Goal: Task Accomplishment & Management: Use online tool/utility

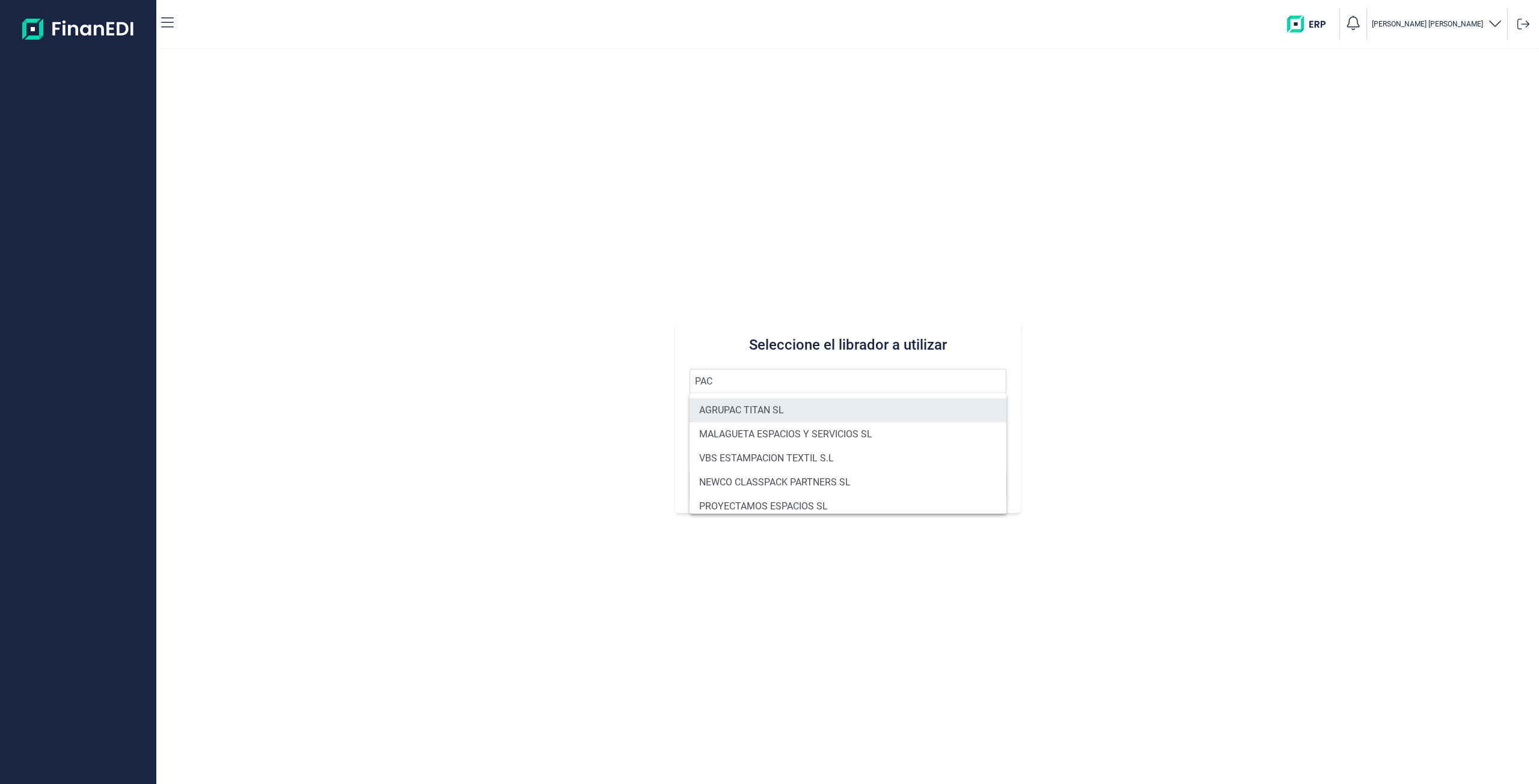
click at [739, 407] on li "AGRUPAC TITAN SL" at bounding box center [848, 410] width 317 height 24
type input "AGRUPAC TITAN SL"
type input "B88551403"
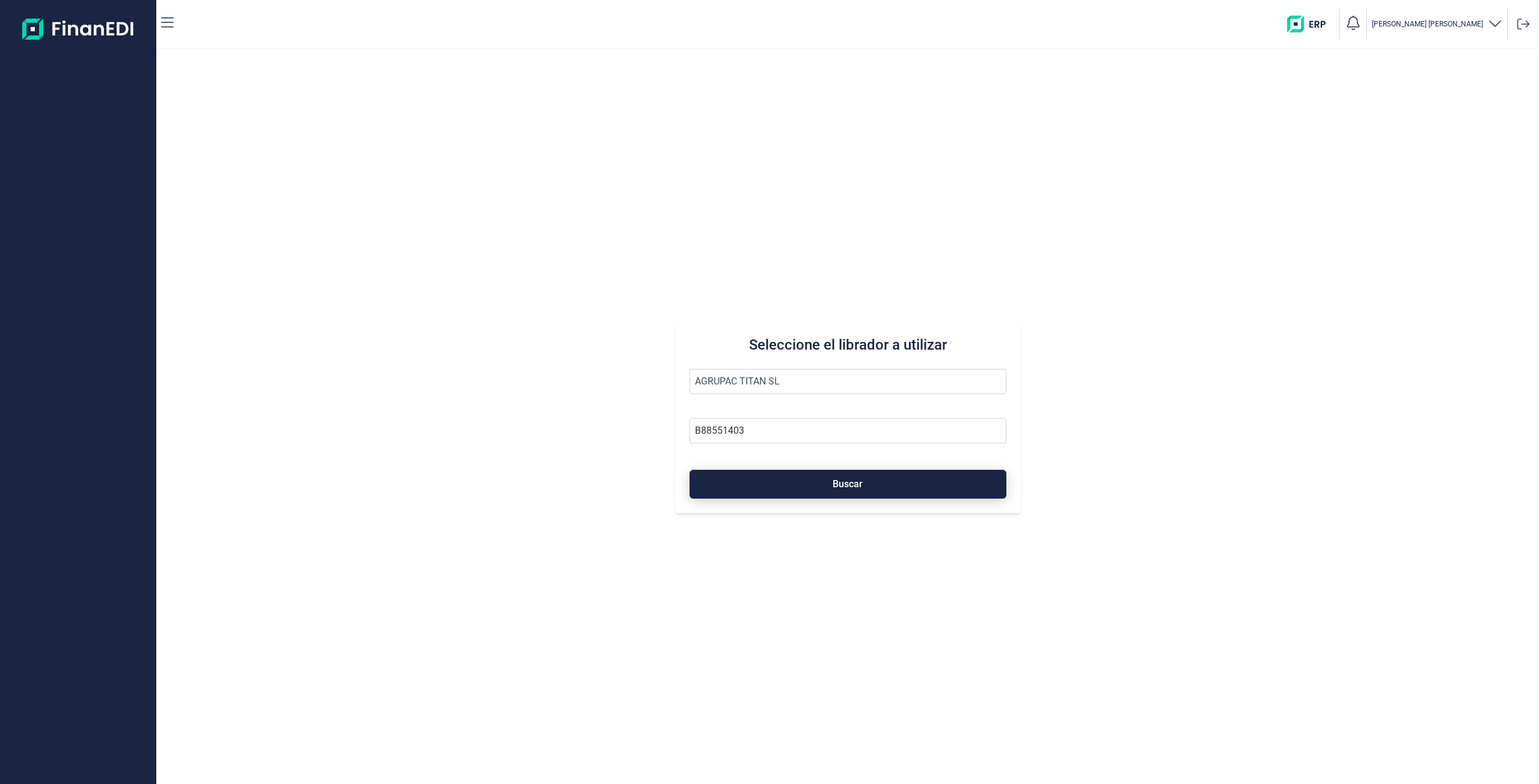
click at [793, 484] on button "Buscar" at bounding box center [848, 484] width 317 height 29
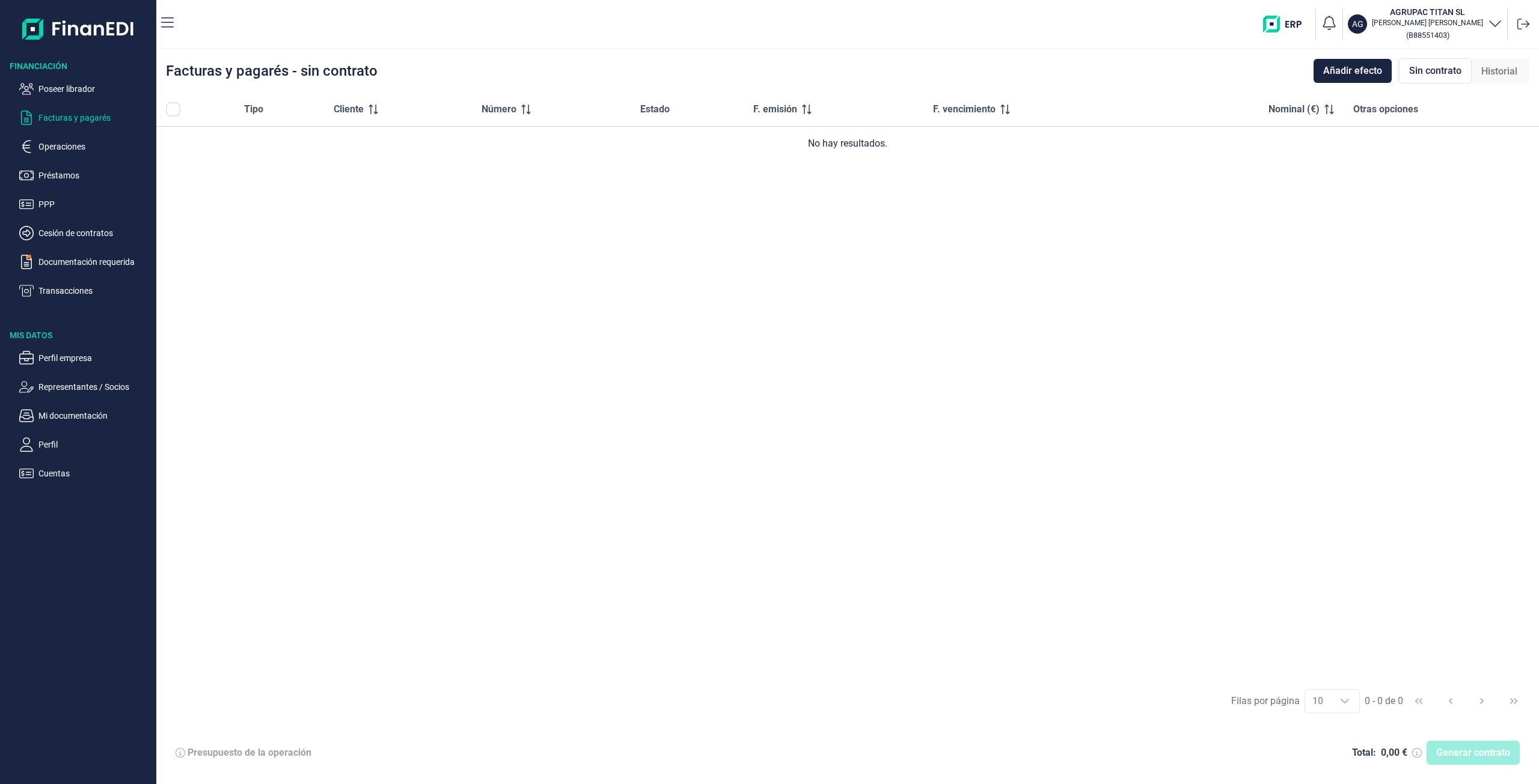
click at [383, 250] on div "Tipo Cliente Número Estado F. emisión F. vencimiento Nominal (€) Otras opciones…" at bounding box center [848, 387] width 1383 height 588
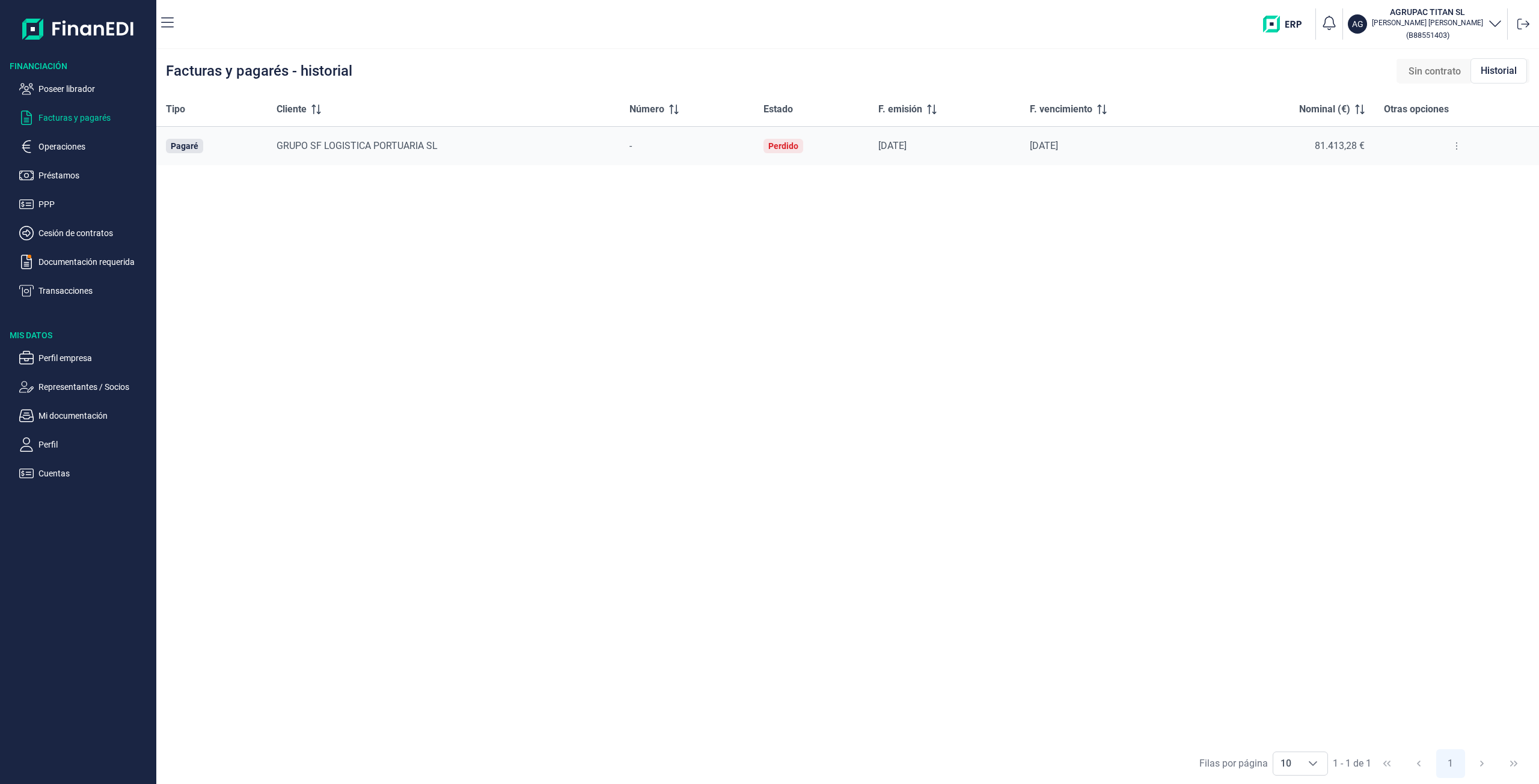
click at [1447, 72] on span "Sin contrato" at bounding box center [1435, 71] width 52 height 14
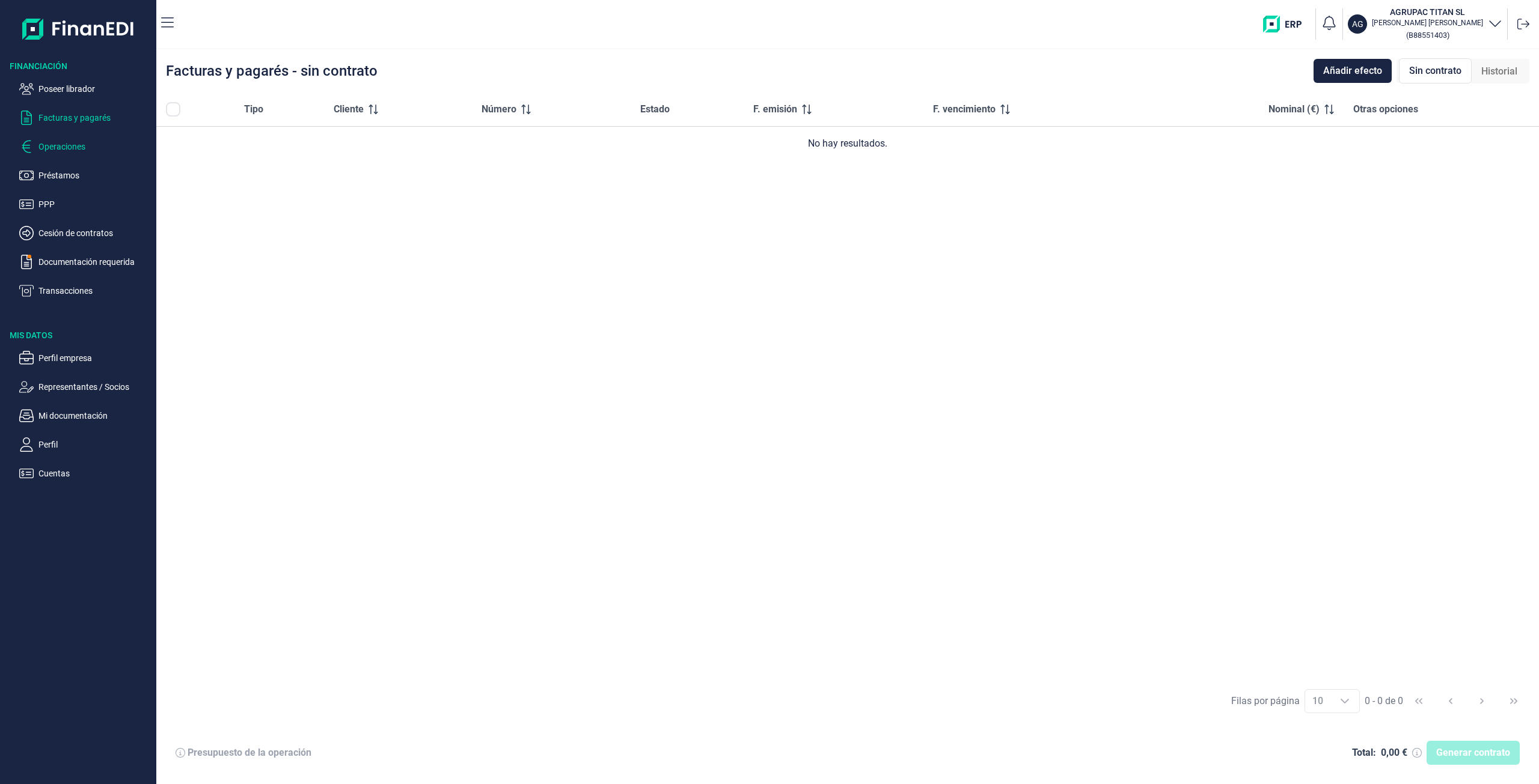
click at [68, 149] on p "Operaciones" at bounding box center [95, 146] width 113 height 14
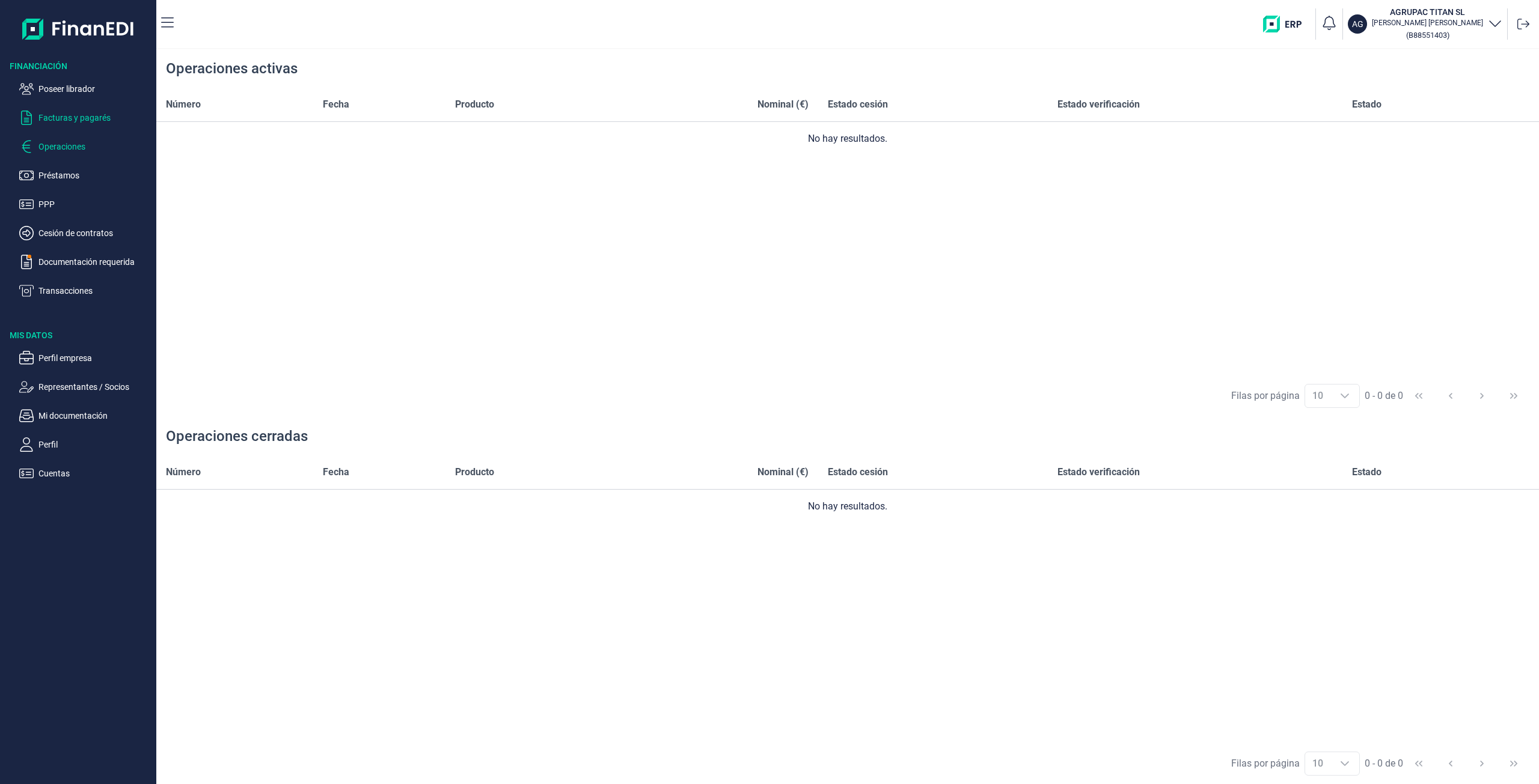
click at [82, 115] on p "Facturas y pagarés" at bounding box center [95, 117] width 113 height 14
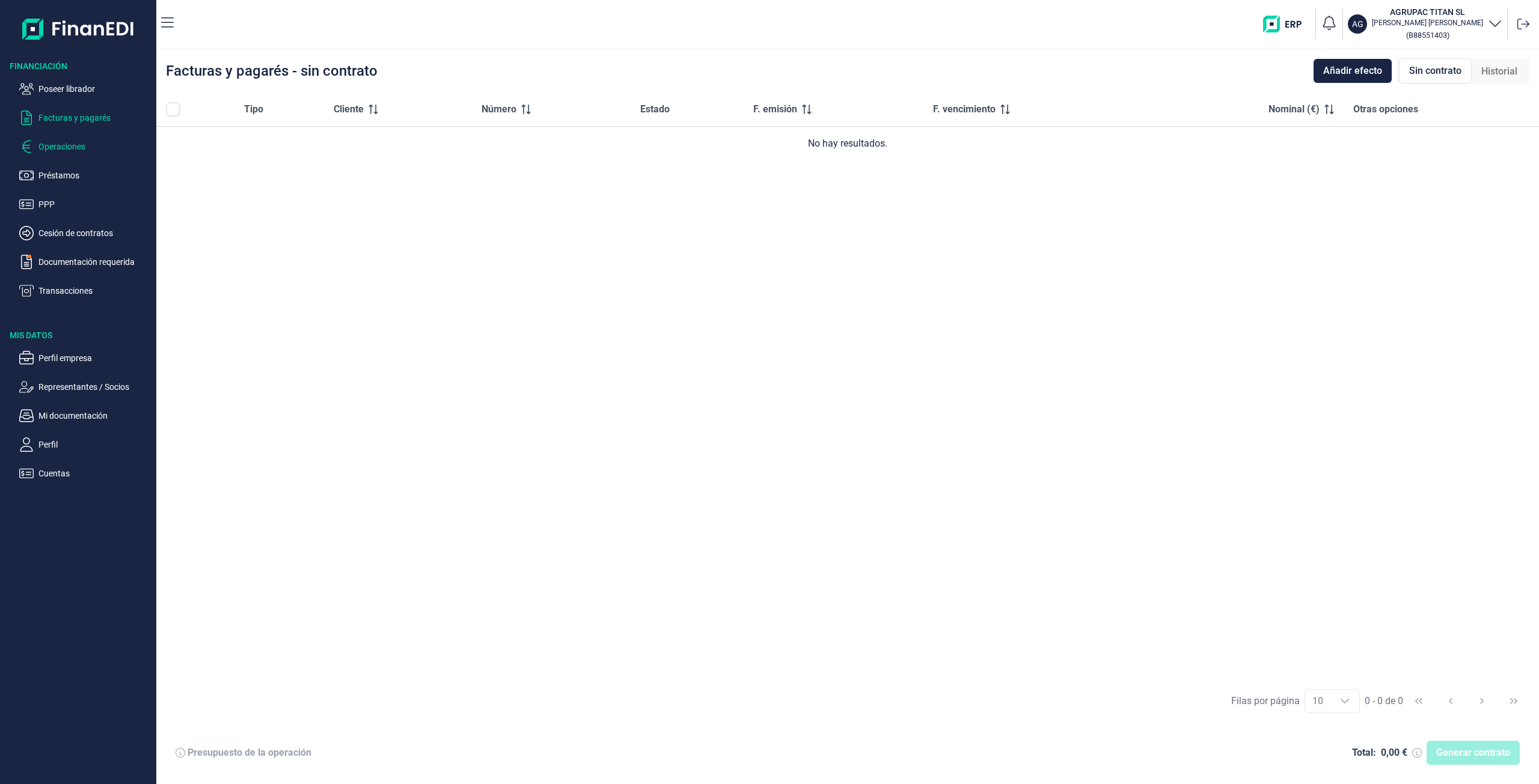
click at [96, 146] on p "Operaciones" at bounding box center [95, 146] width 113 height 14
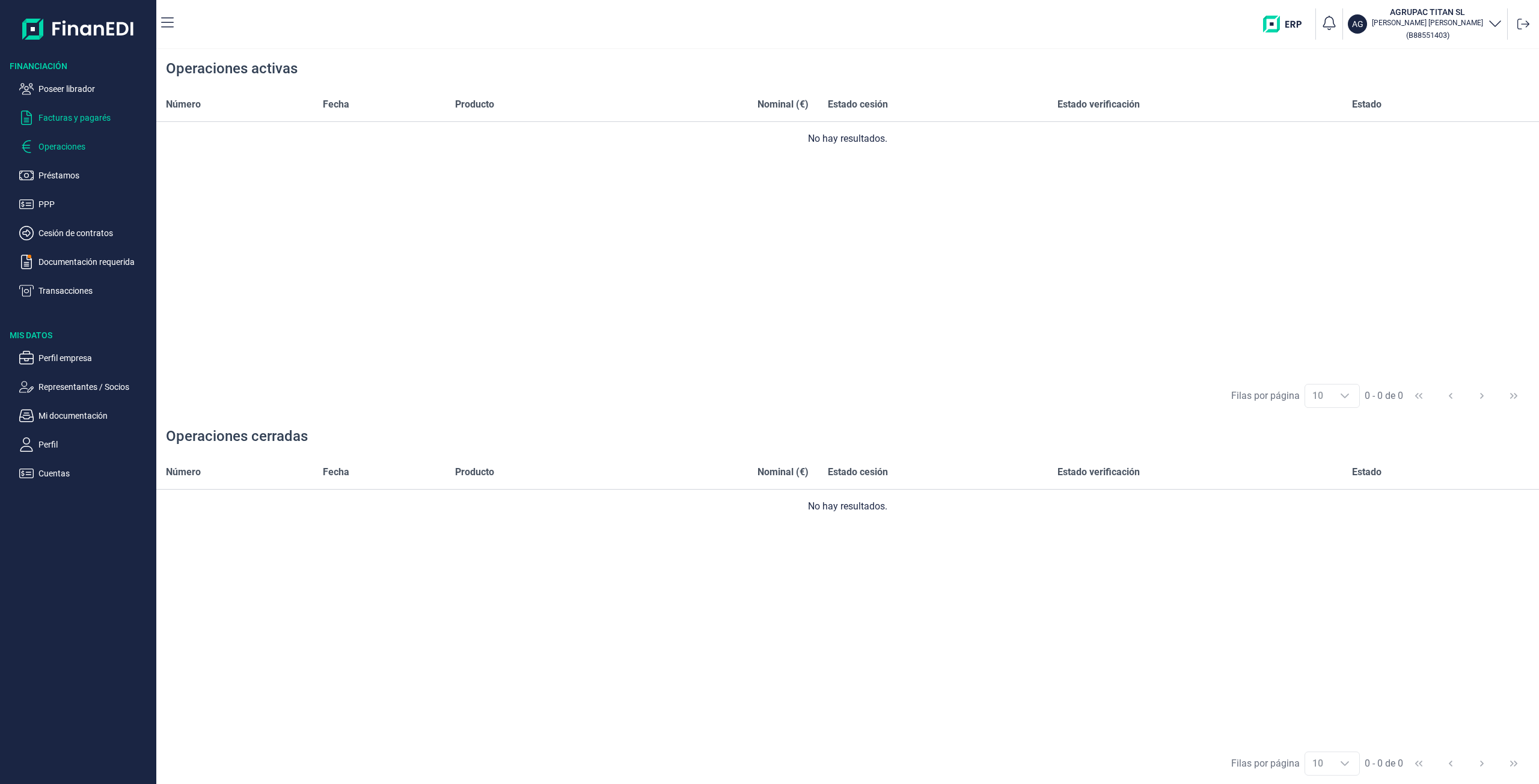
click at [93, 120] on p "Facturas y pagarés" at bounding box center [95, 117] width 113 height 14
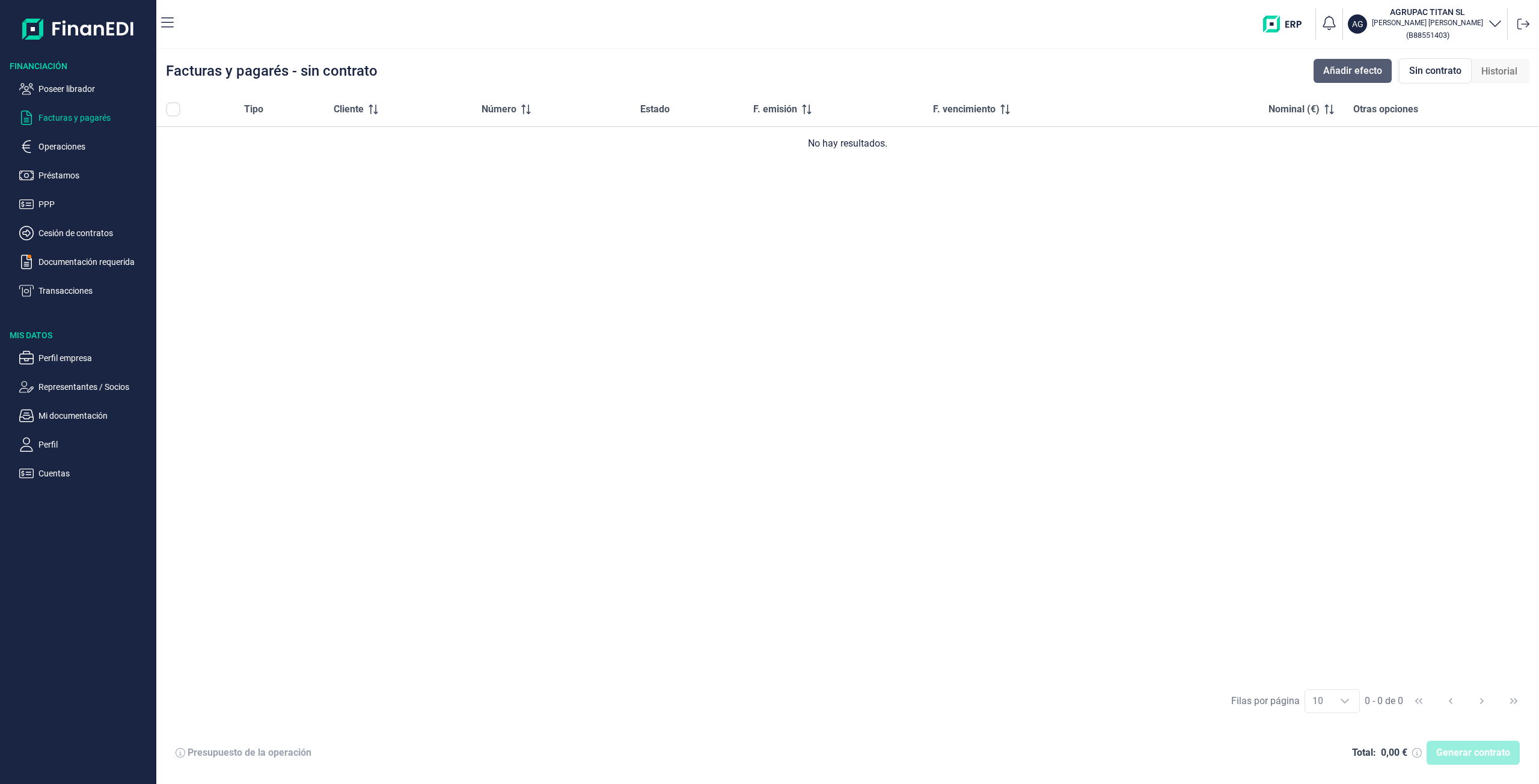
click at [1335, 67] on span "Añadir efecto" at bounding box center [1353, 70] width 59 height 14
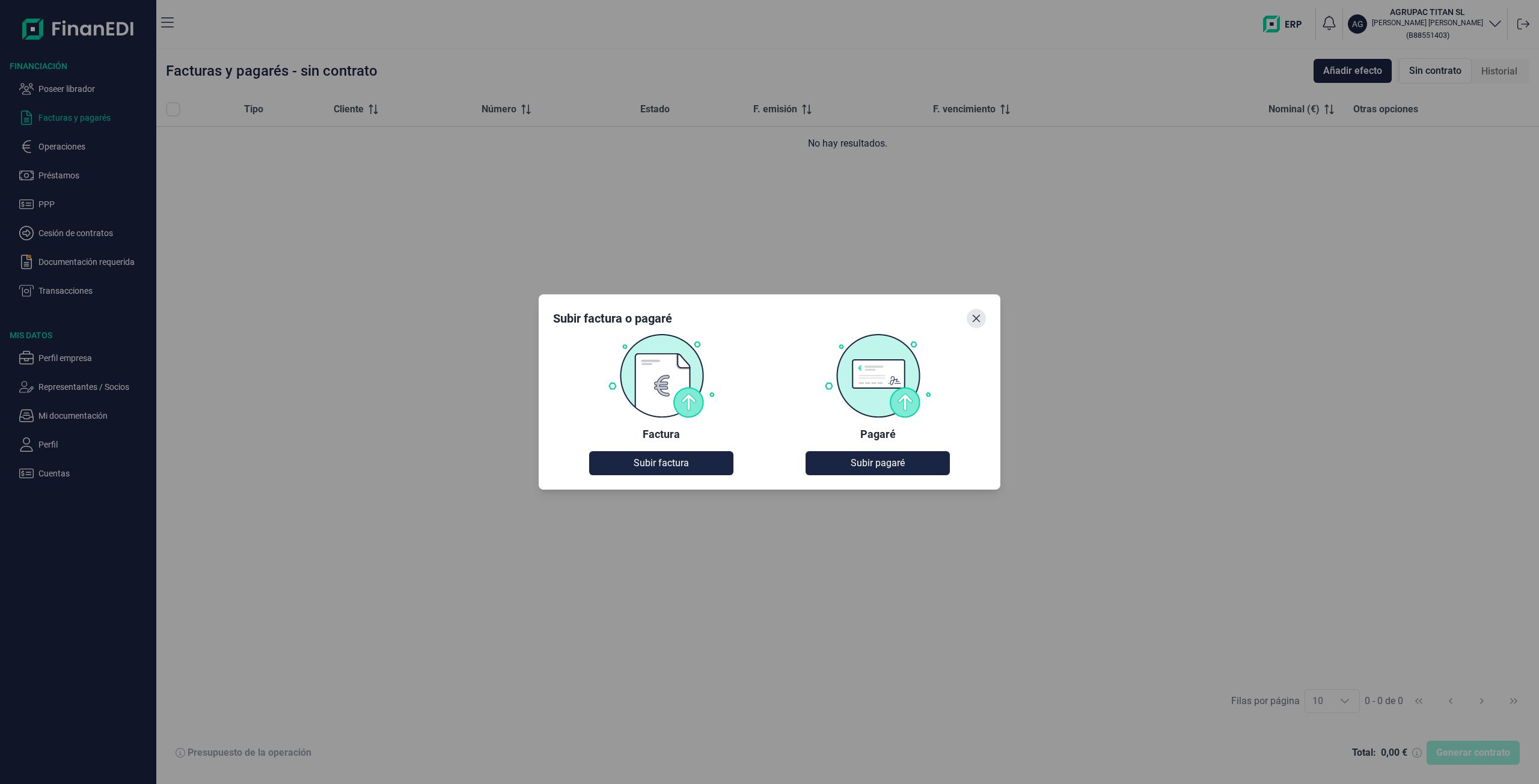
click at [973, 324] on button "Close" at bounding box center [976, 318] width 19 height 19
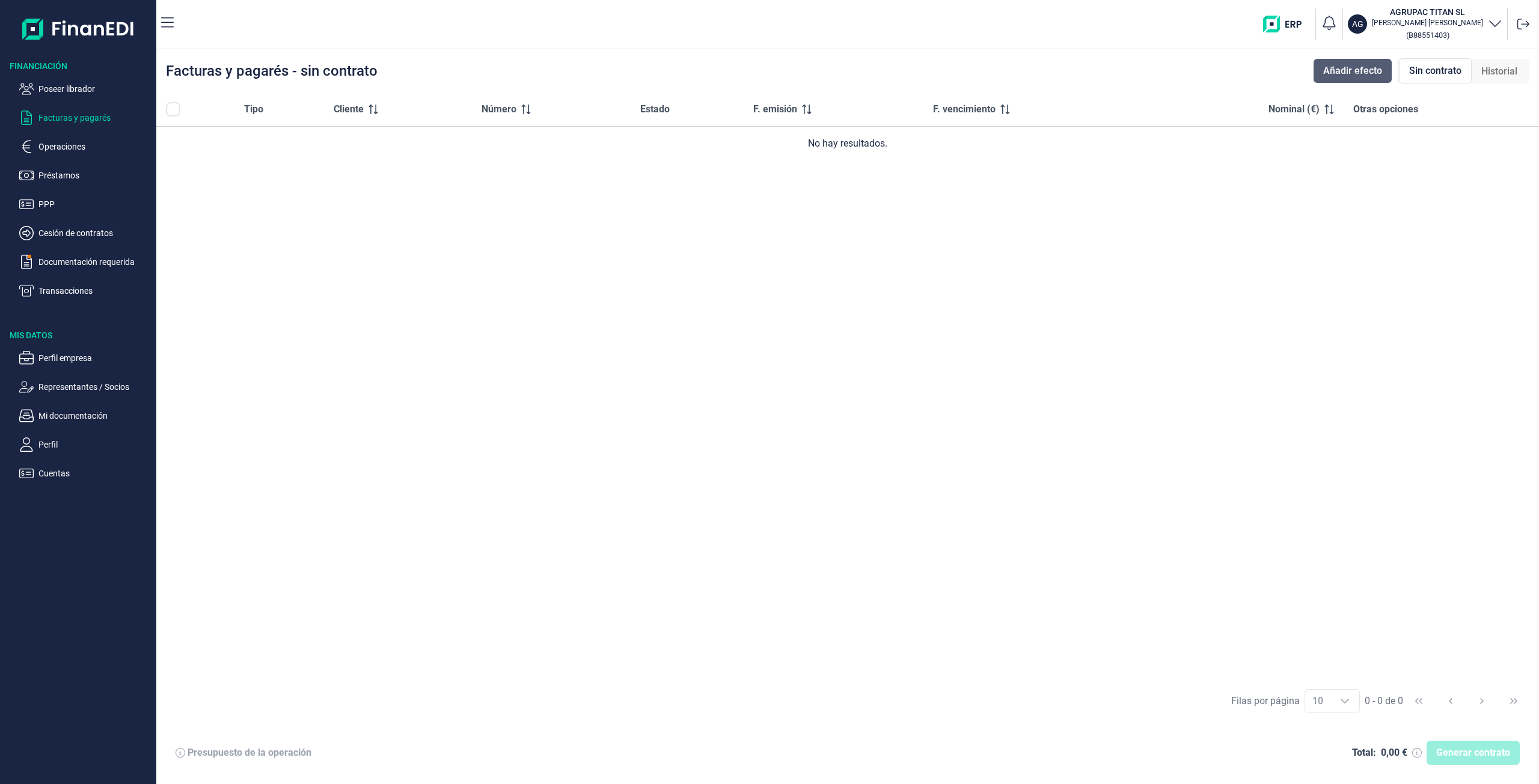
click at [1354, 71] on span "Añadir efecto" at bounding box center [1353, 70] width 59 height 14
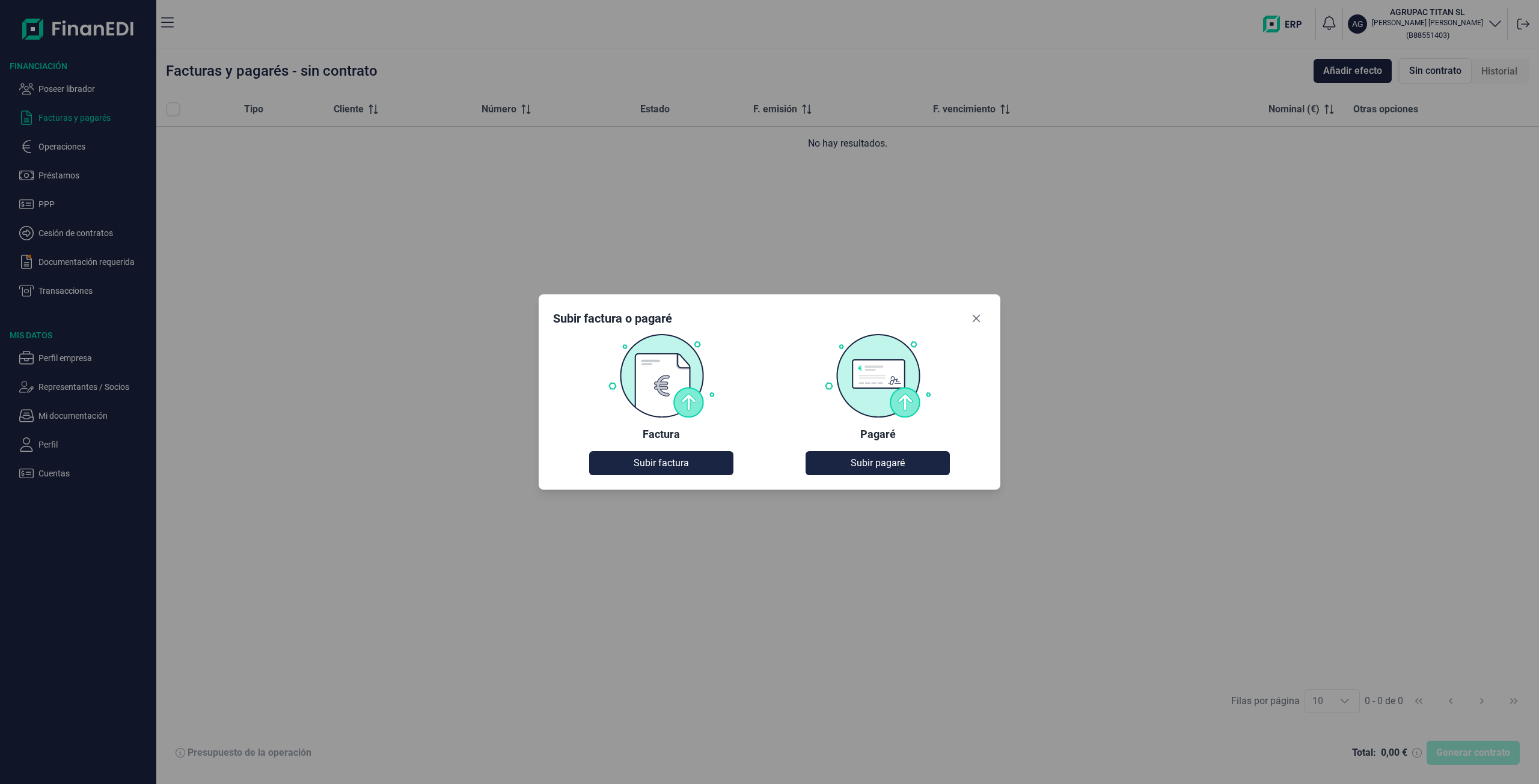
click at [686, 480] on div "Subir factura o pagaré Factura Subir factura Pagaré Subir pagaré" at bounding box center [769, 392] width 462 height 195
click at [696, 466] on button "Subir factura" at bounding box center [661, 463] width 144 height 24
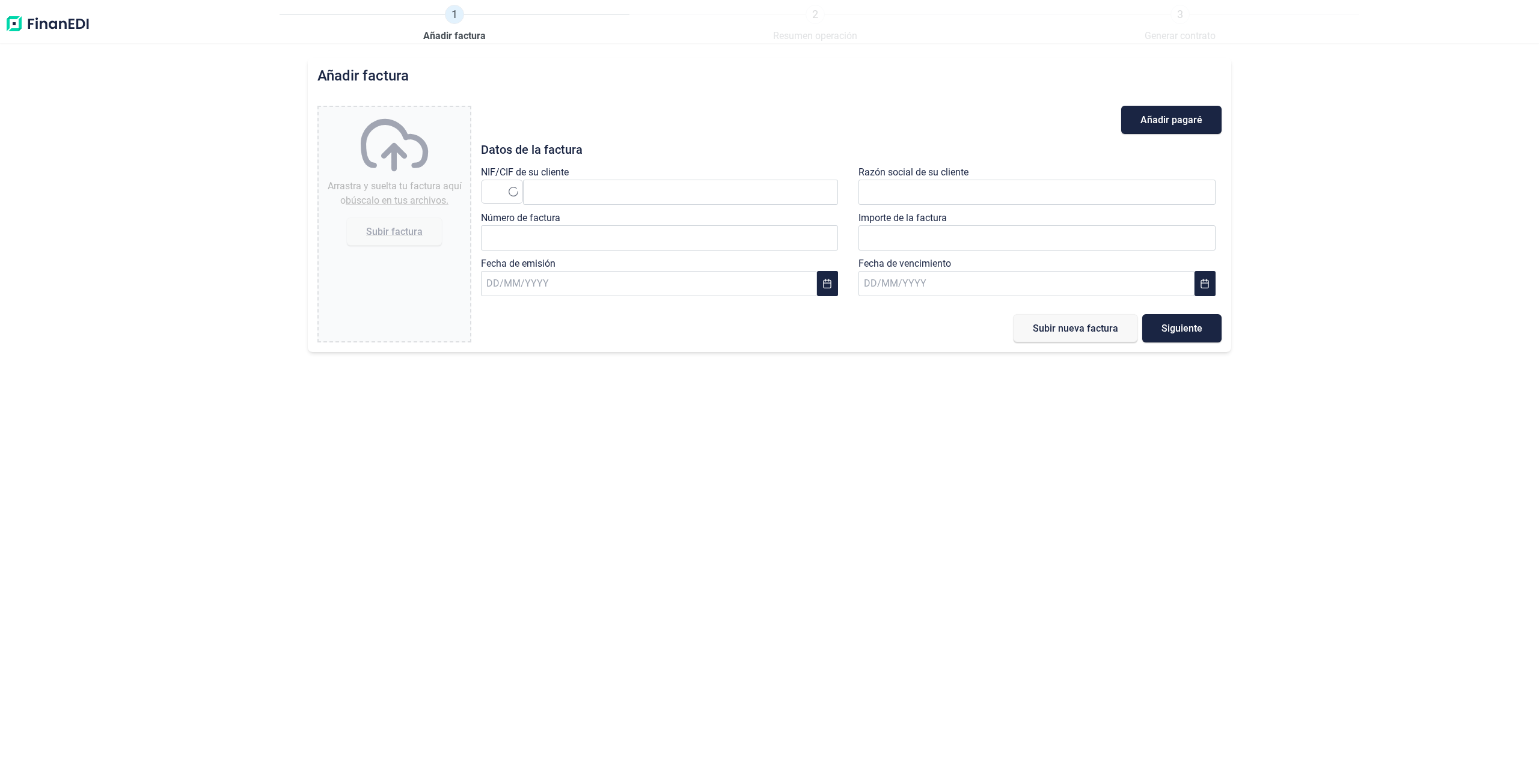
type input "0,00 €"
click at [64, 27] on img at bounding box center [47, 24] width 85 height 39
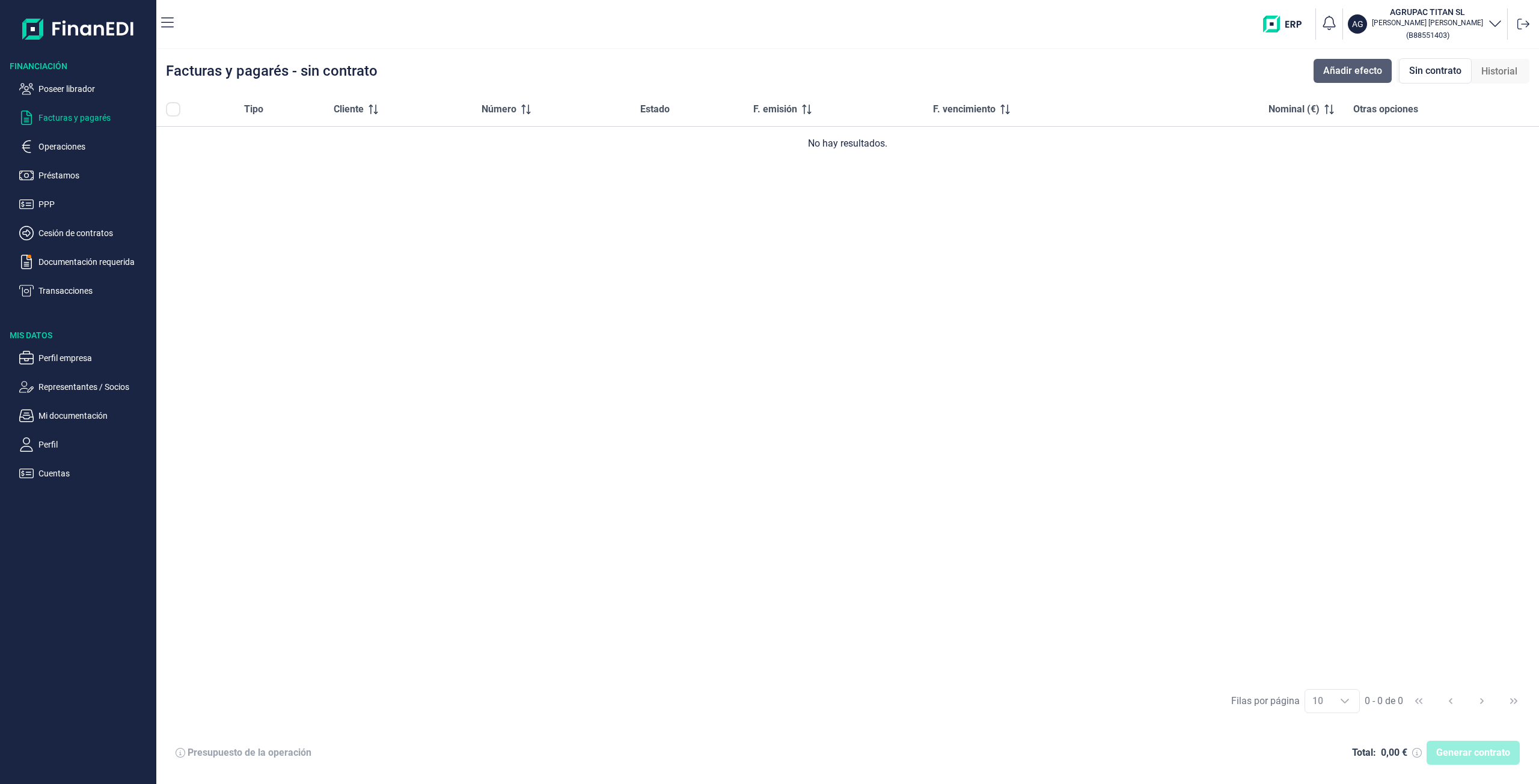
click at [1331, 70] on span "Añadir efecto" at bounding box center [1353, 70] width 59 height 14
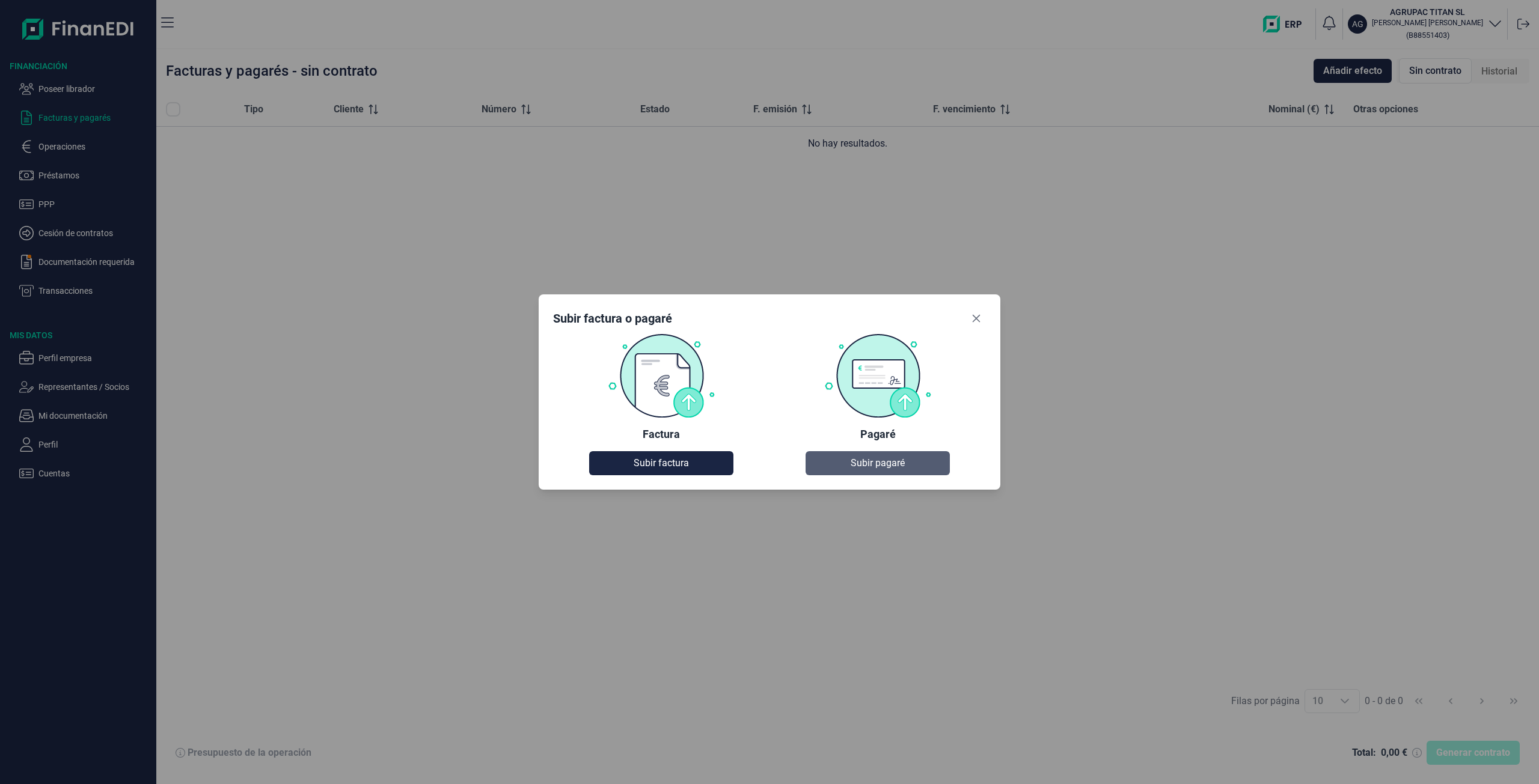
click at [920, 468] on button "Subir pagaré" at bounding box center [877, 463] width 144 height 24
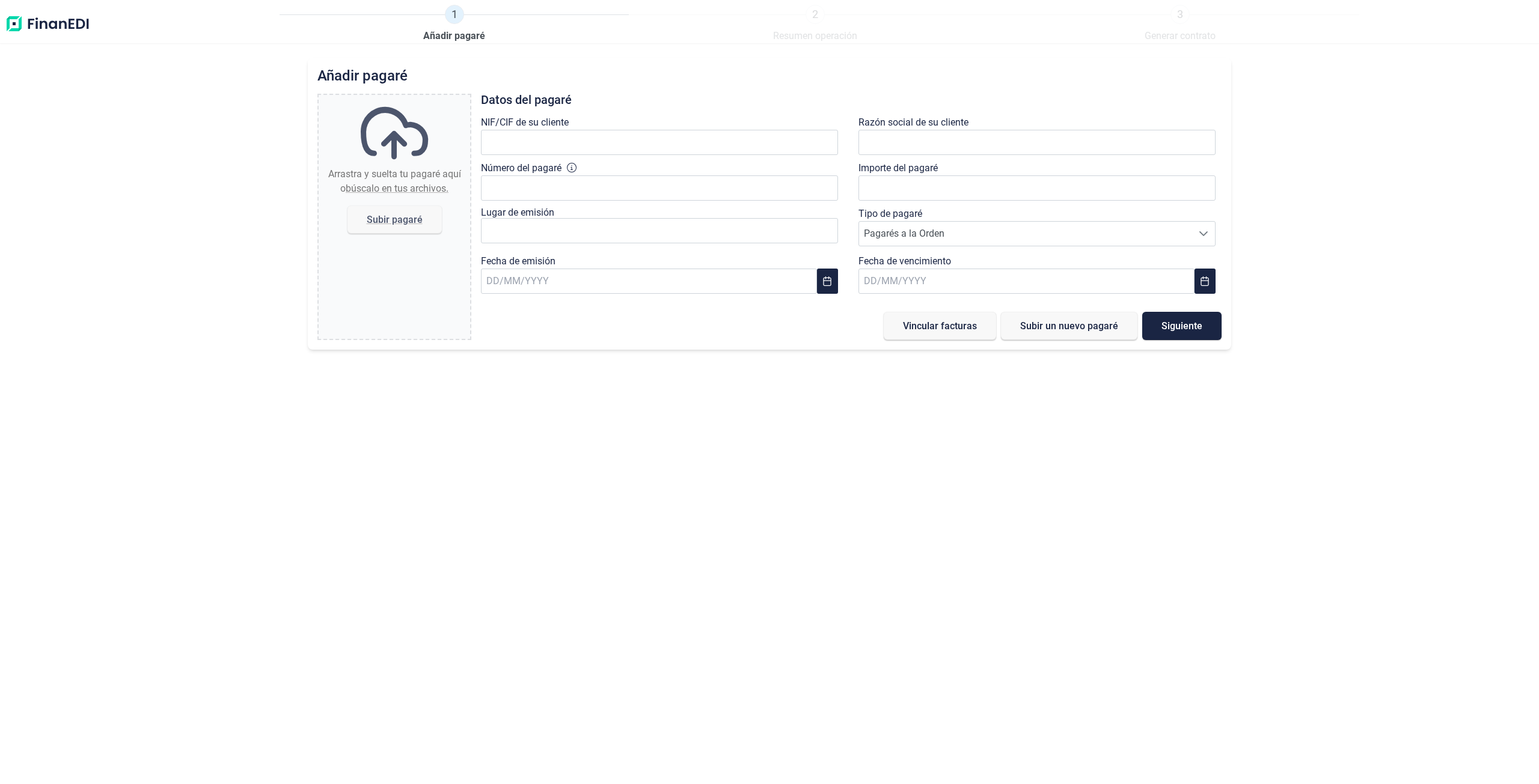
type input "0,00 €"
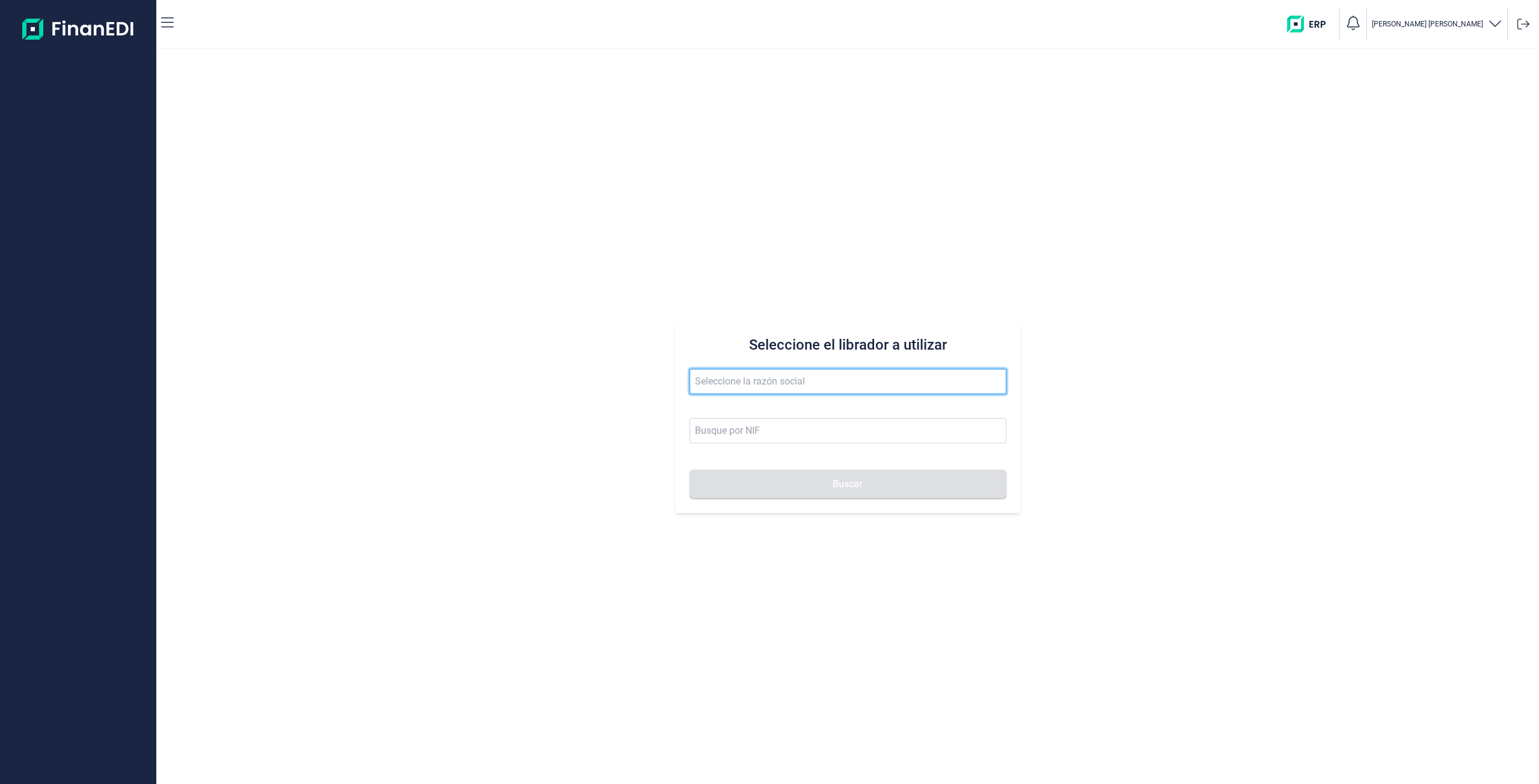
click at [739, 383] on input "text" at bounding box center [848, 381] width 317 height 25
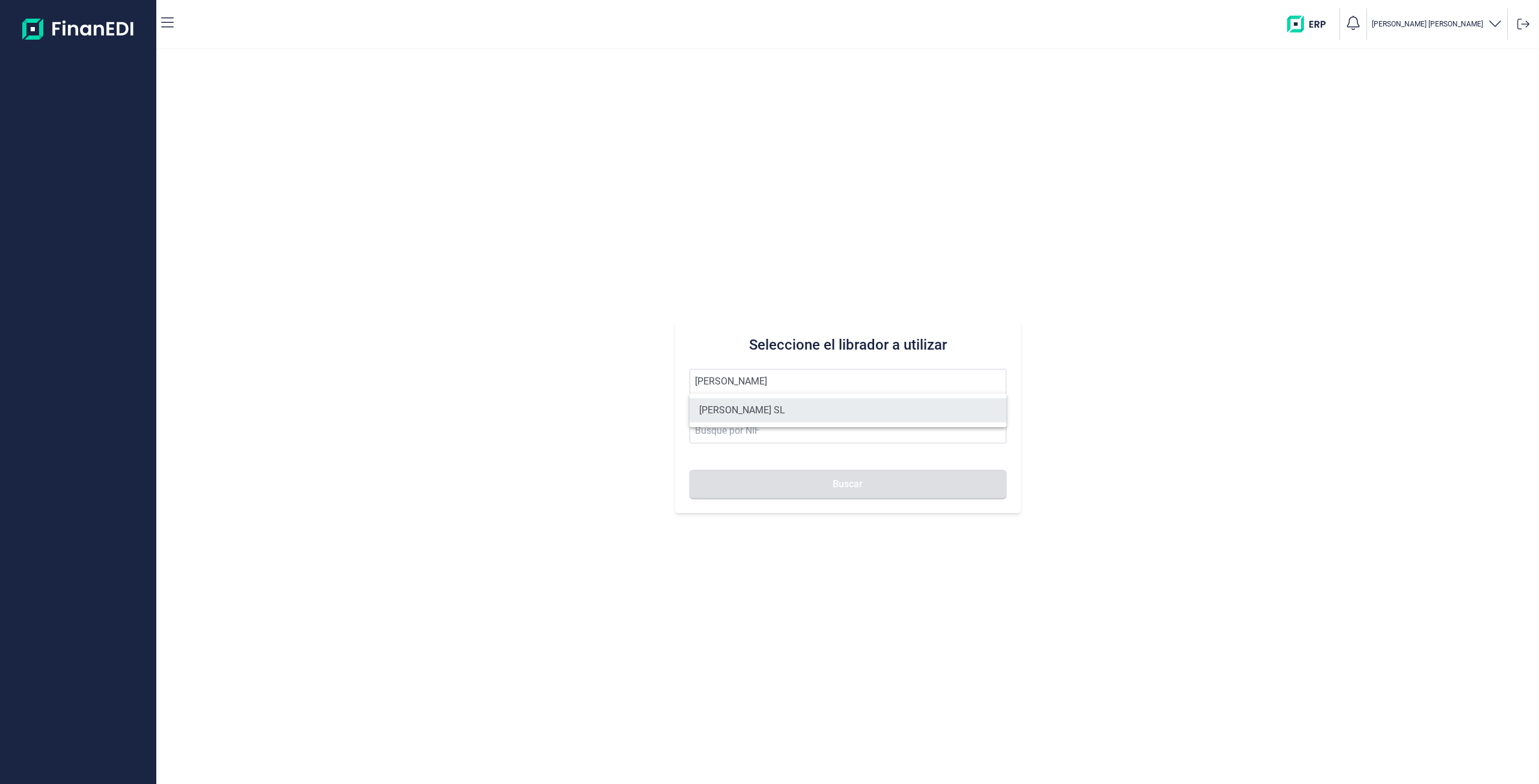
click at [740, 404] on li "[PERSON_NAME] SL" at bounding box center [848, 410] width 317 height 24
type input "[PERSON_NAME] SL"
type input "B79103446"
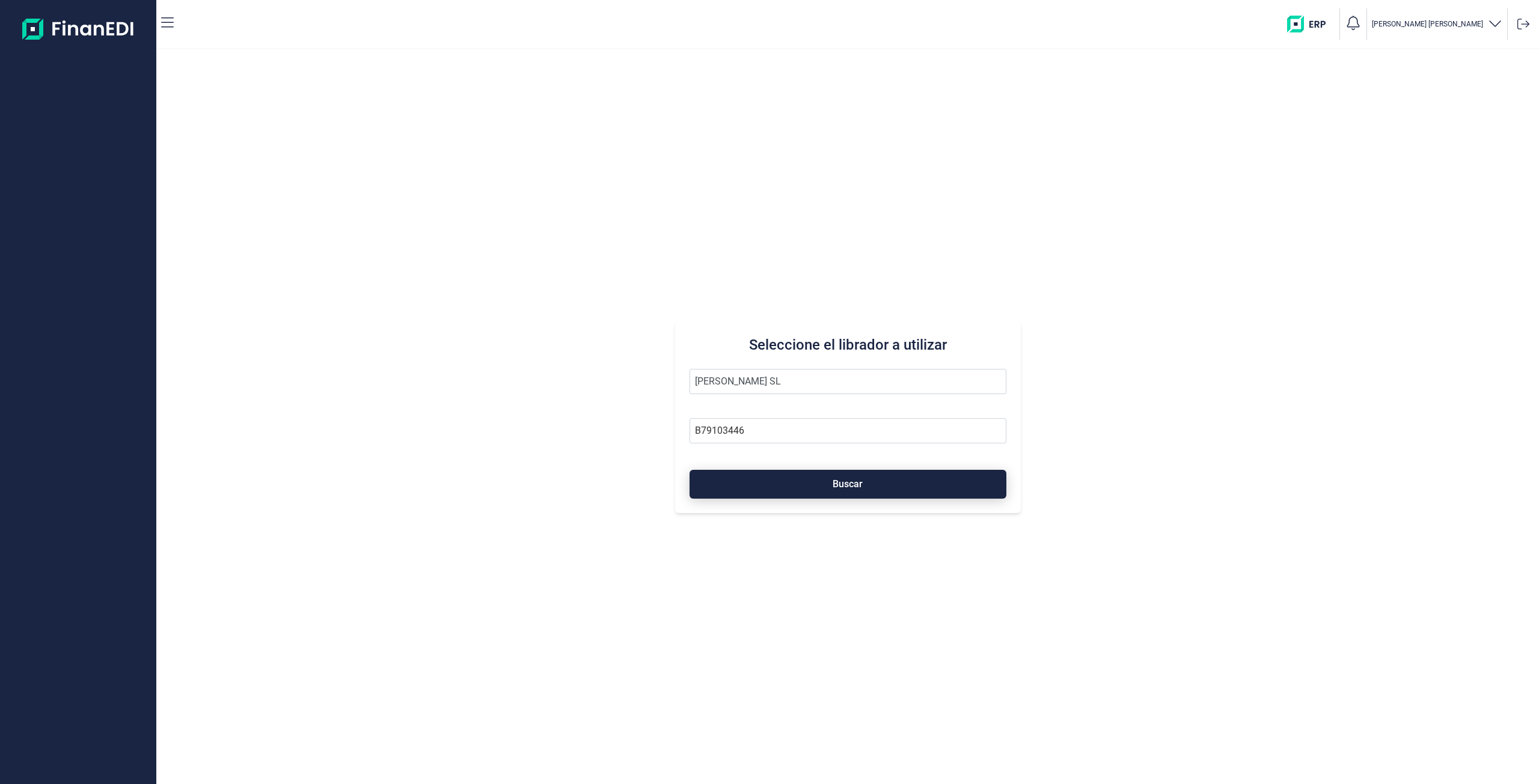
click at [799, 481] on button "Buscar" at bounding box center [848, 484] width 317 height 29
